Goal: Task Accomplishment & Management: Complete application form

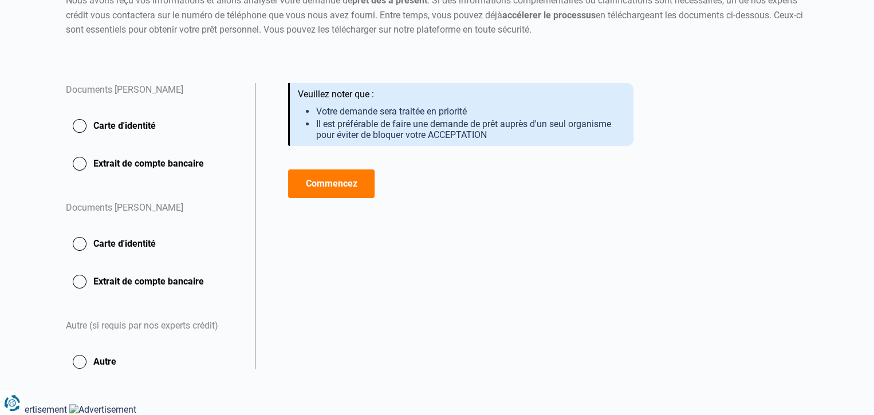
scroll to position [303, 0]
click at [334, 169] on button "Commencez" at bounding box center [331, 183] width 86 height 29
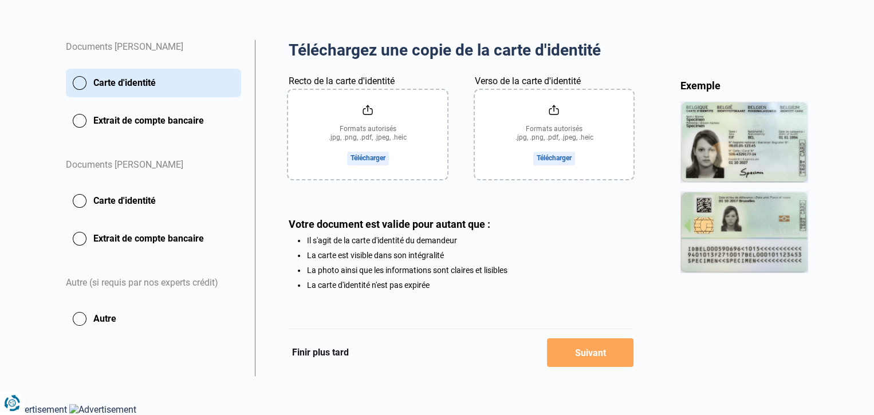
scroll to position [229, 0]
click at [362, 179] on input "Recto de la carte d'identité" at bounding box center [367, 134] width 159 height 89
click at [350, 179] on input "Recto de la carte d'identité" at bounding box center [367, 134] width 159 height 89
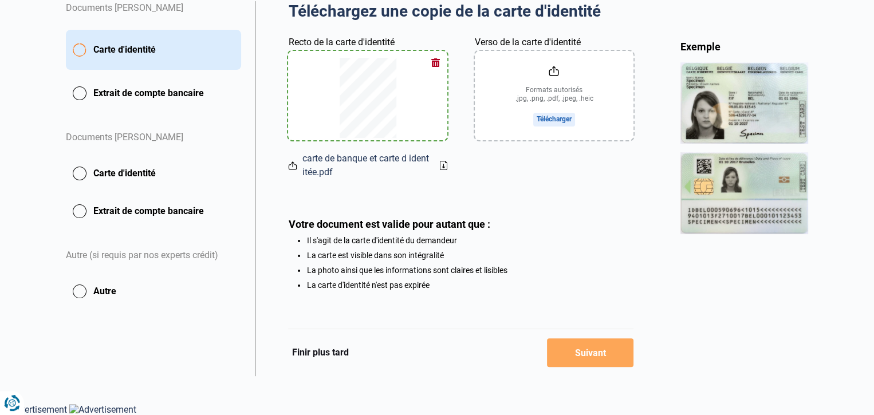
click at [542, 140] on input "Verso de la carte d'identité" at bounding box center [554, 95] width 159 height 89
type input "C:\fakepath\carte de banque et carte d identitée.pdf"
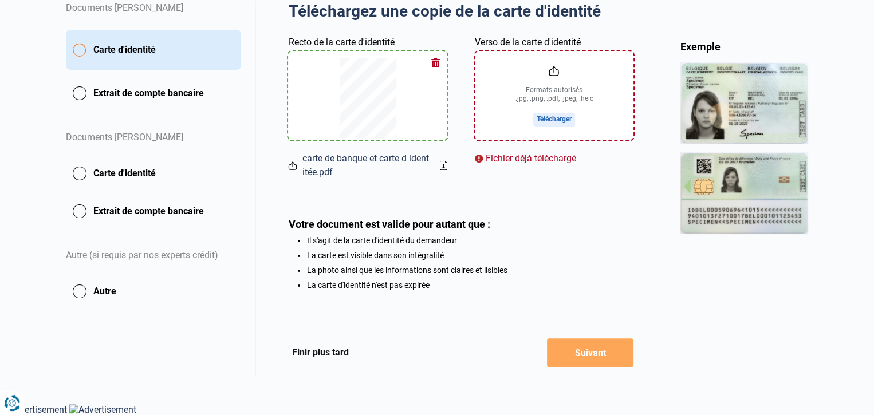
click at [427, 71] on button "button" at bounding box center [435, 62] width 17 height 17
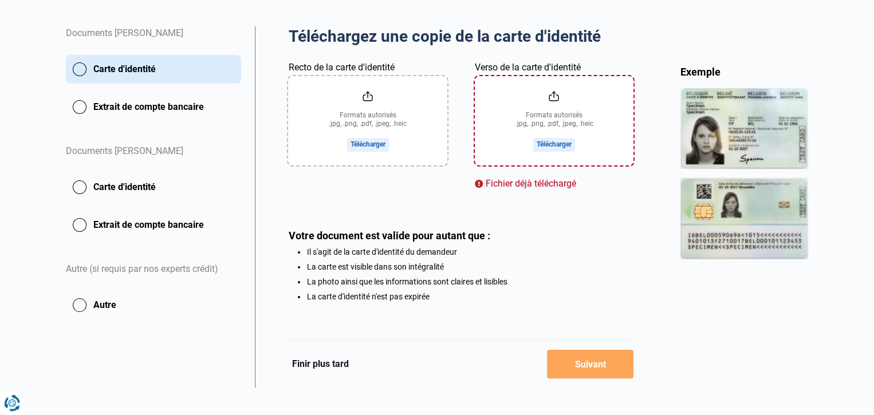
scroll to position [229, 0]
